Goal: Find contact information: Find contact information

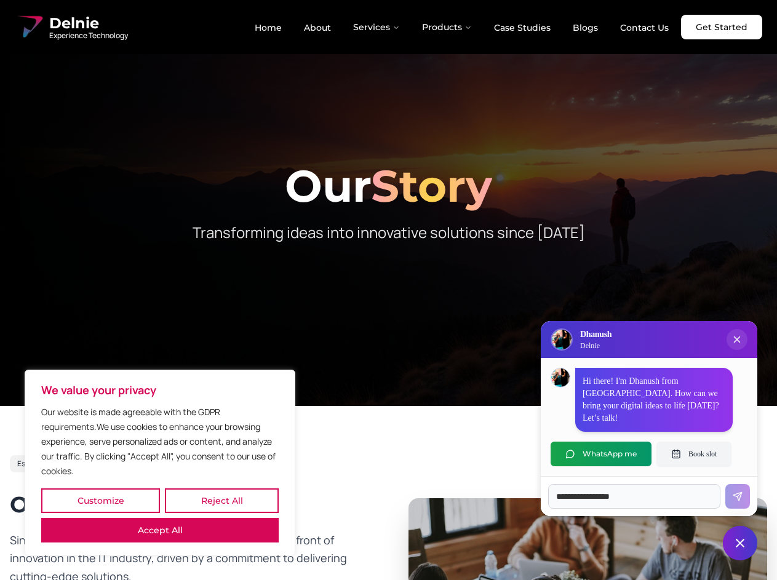
click at [100, 501] on button "Customize" at bounding box center [100, 500] width 119 height 25
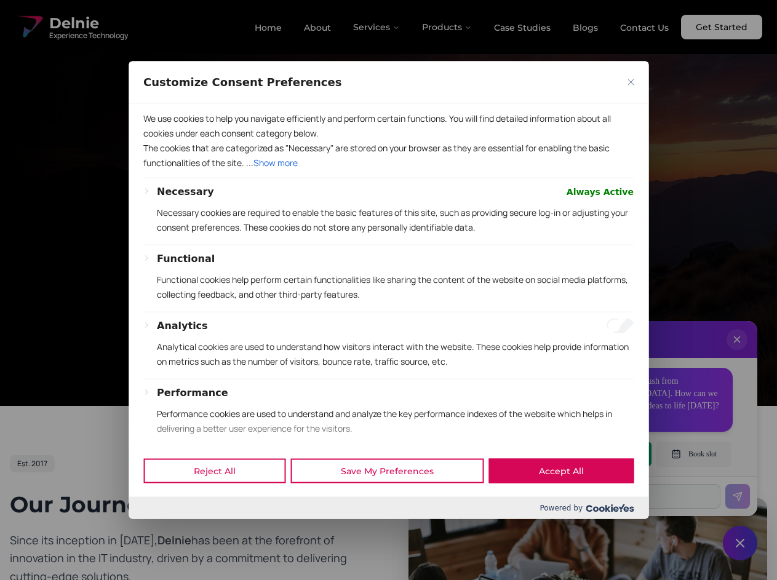
click at [160, 483] on button "Reject All" at bounding box center [214, 471] width 142 height 25
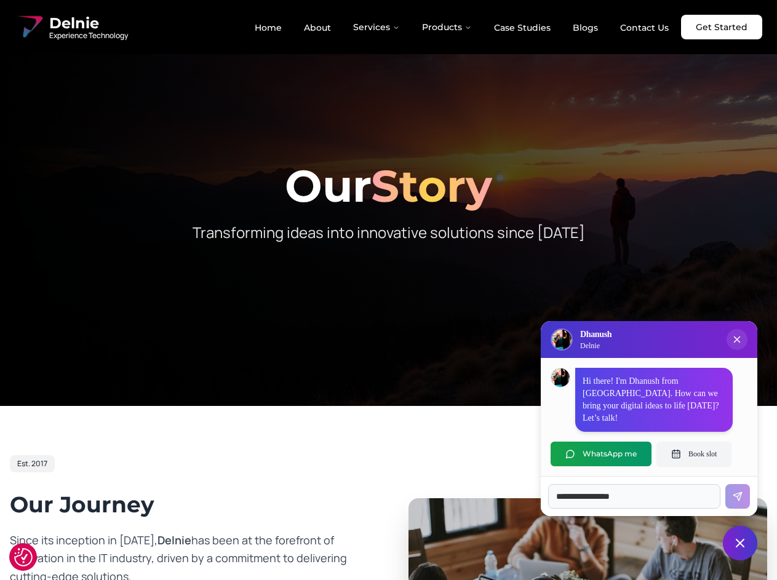
click at [388, 290] on div at bounding box center [388, 203] width 777 height 406
click at [377, 27] on button "Services" at bounding box center [376, 27] width 66 height 25
click at [447, 27] on button "Products" at bounding box center [447, 27] width 70 height 25
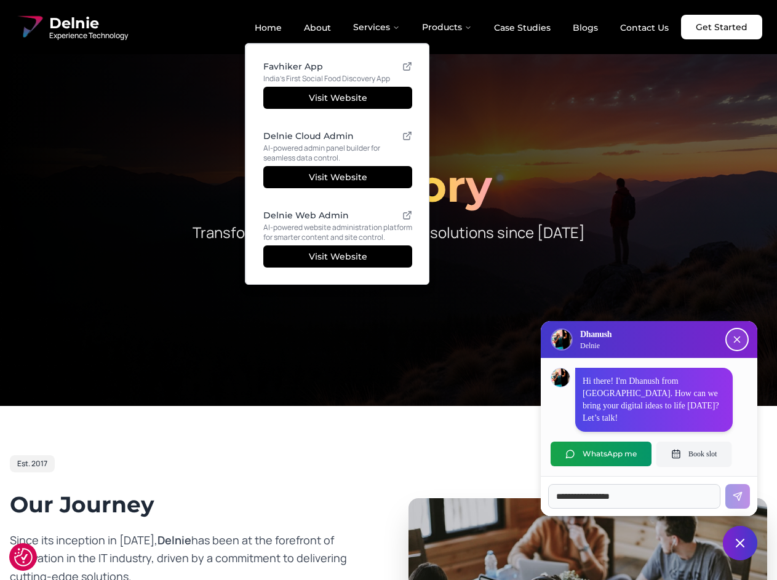
click at [737, 343] on icon "Close chat popup" at bounding box center [737, 340] width 6 height 6
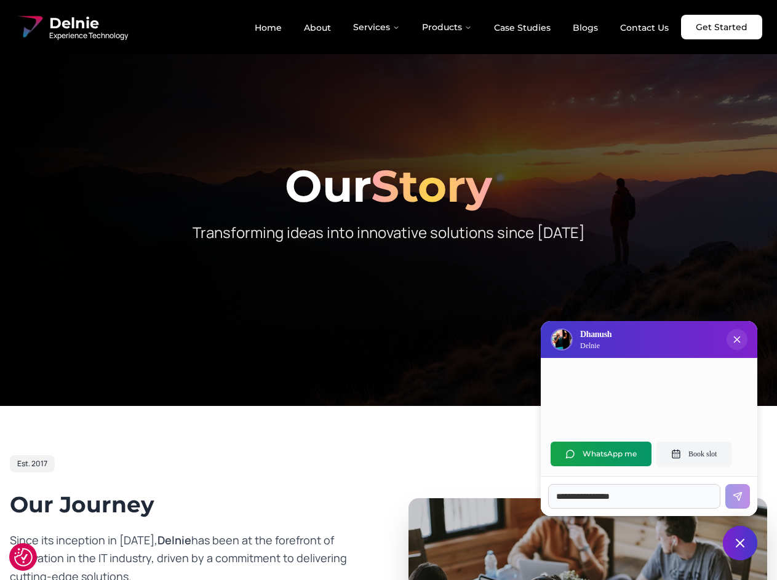
click at [601, 454] on button "WhatsApp me" at bounding box center [600, 454] width 101 height 25
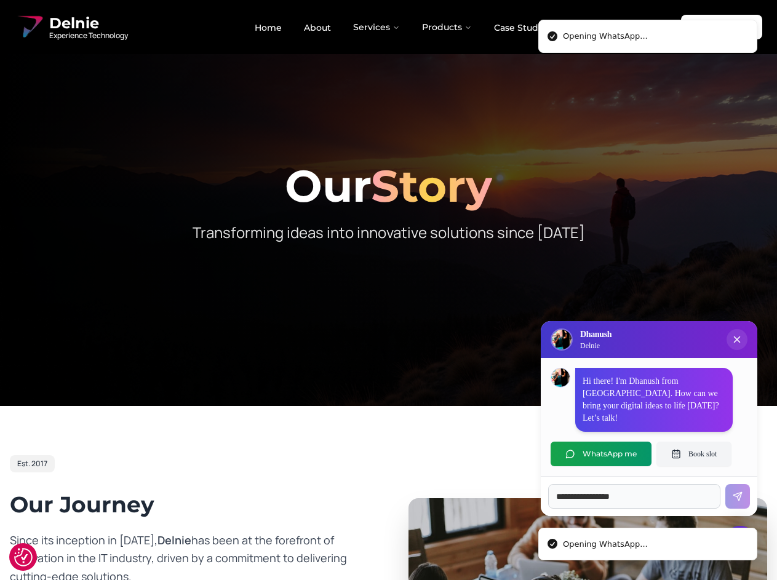
click at [694, 454] on button "Book slot" at bounding box center [693, 454] width 75 height 25
click at [740, 543] on li "Opening WhatsApp..." at bounding box center [647, 544] width 219 height 33
